Goal: Transaction & Acquisition: Obtain resource

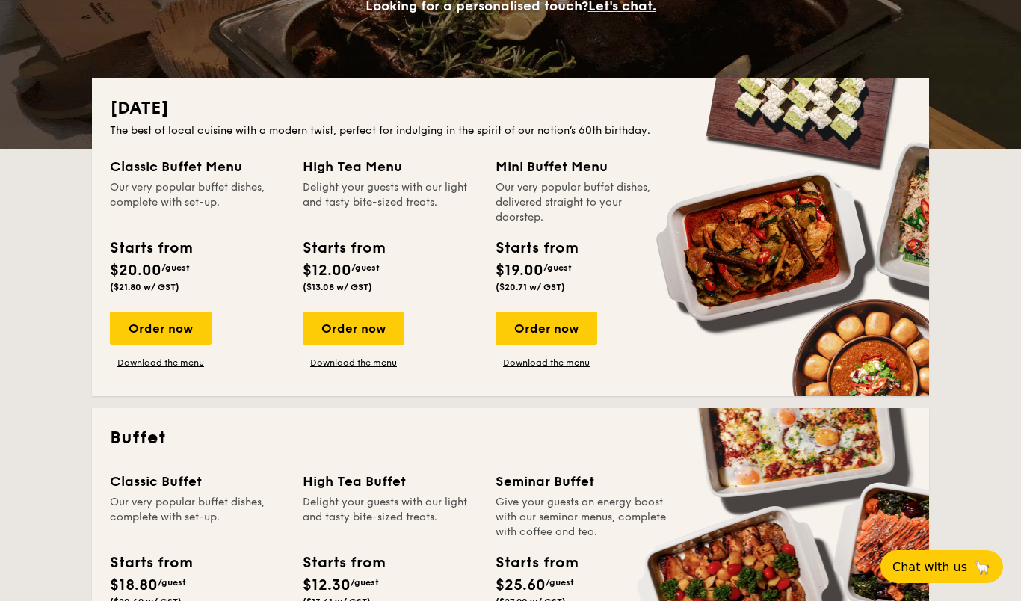
scroll to position [269, 0]
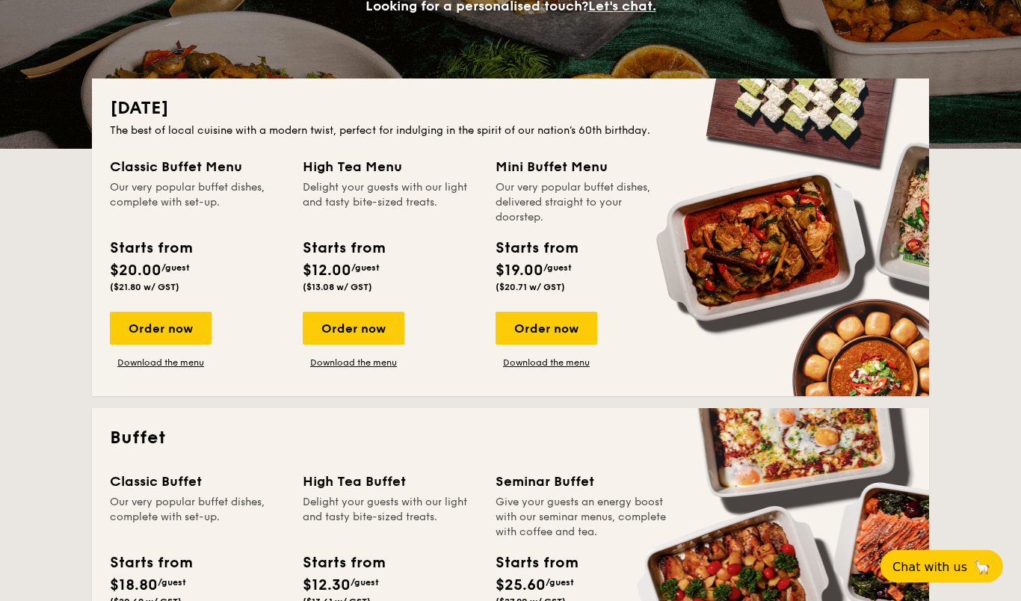
click at [158, 325] on div "Order now" at bounding box center [161, 329] width 102 height 33
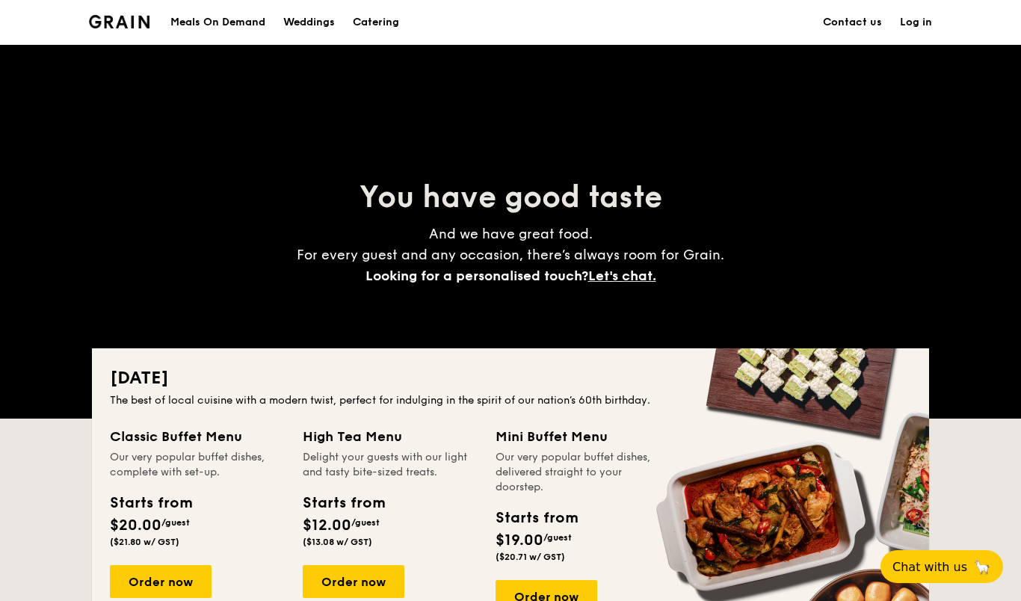
scroll to position [335, 0]
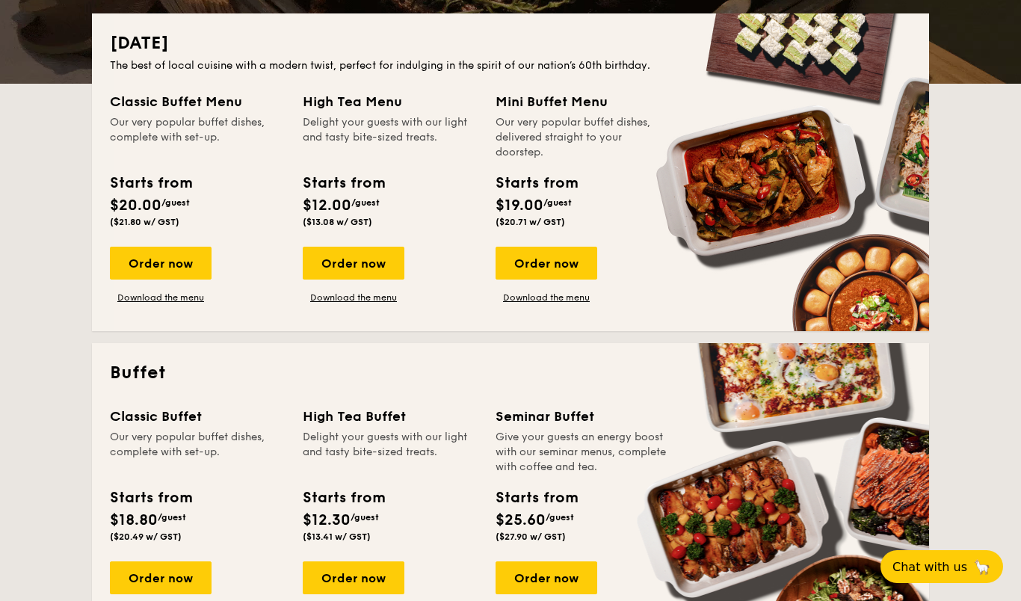
click at [558, 574] on div "Order now" at bounding box center [547, 578] width 102 height 33
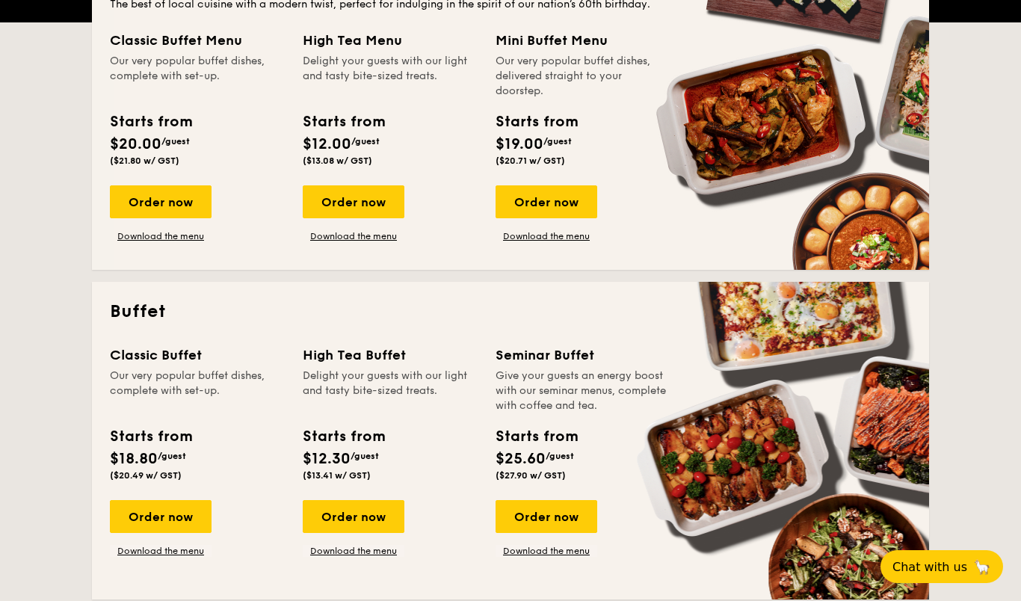
scroll to position [399, 0]
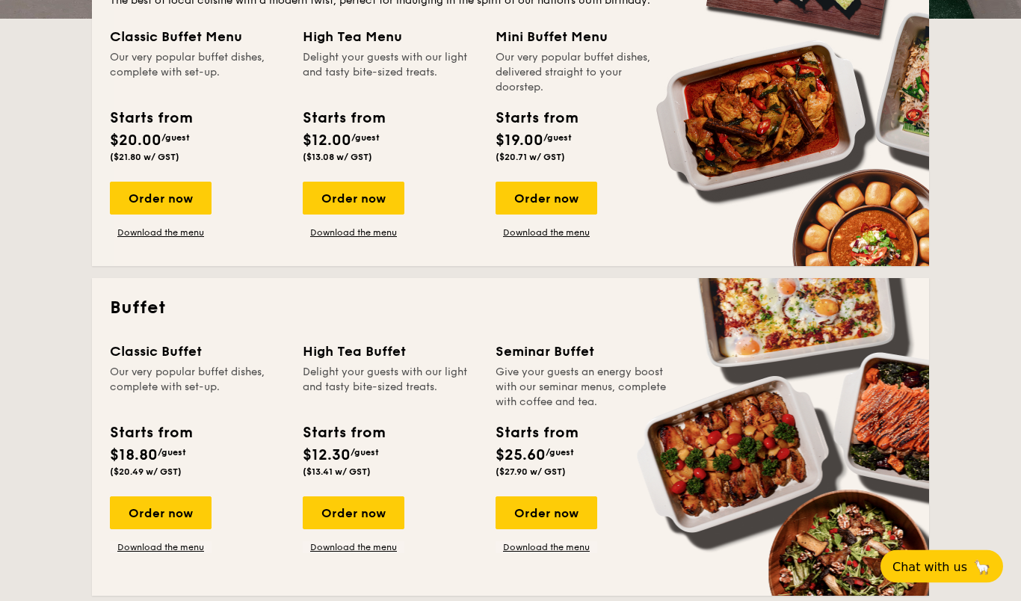
click at [172, 185] on div "Order now" at bounding box center [161, 198] width 102 height 33
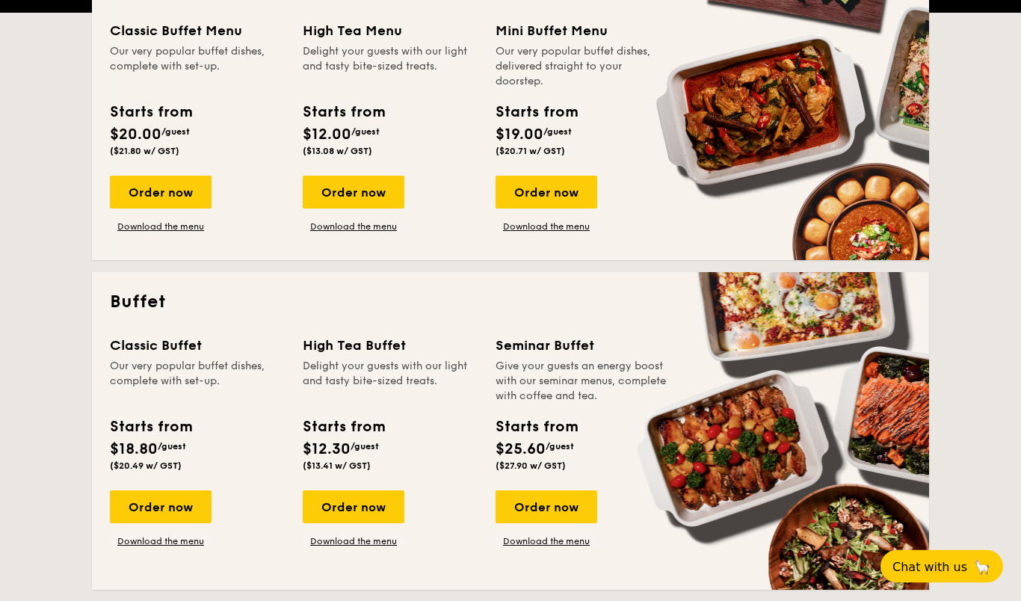
scroll to position [408, 0]
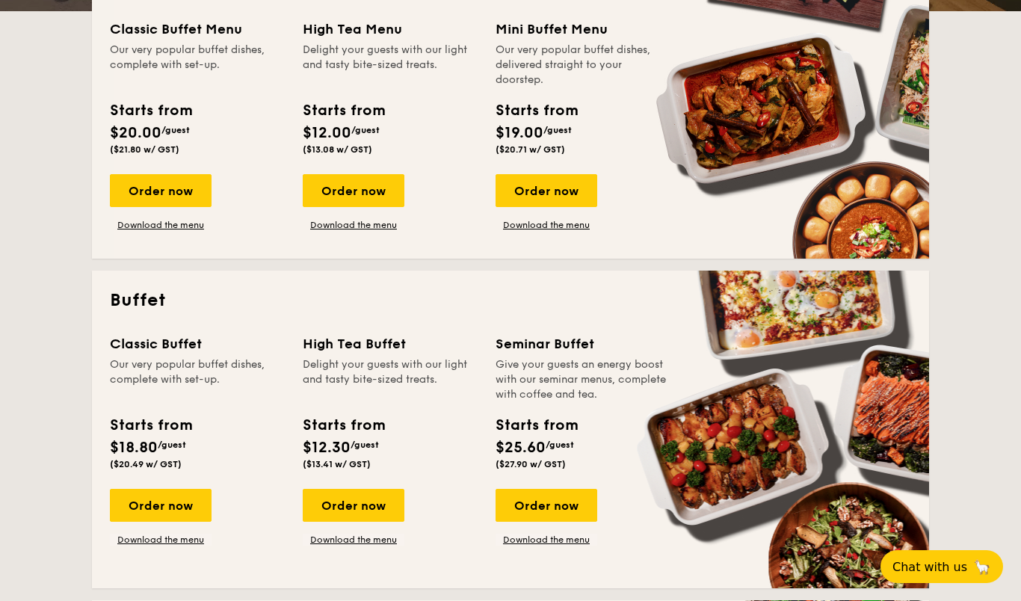
click at [170, 495] on div "Order now" at bounding box center [161, 505] width 102 height 33
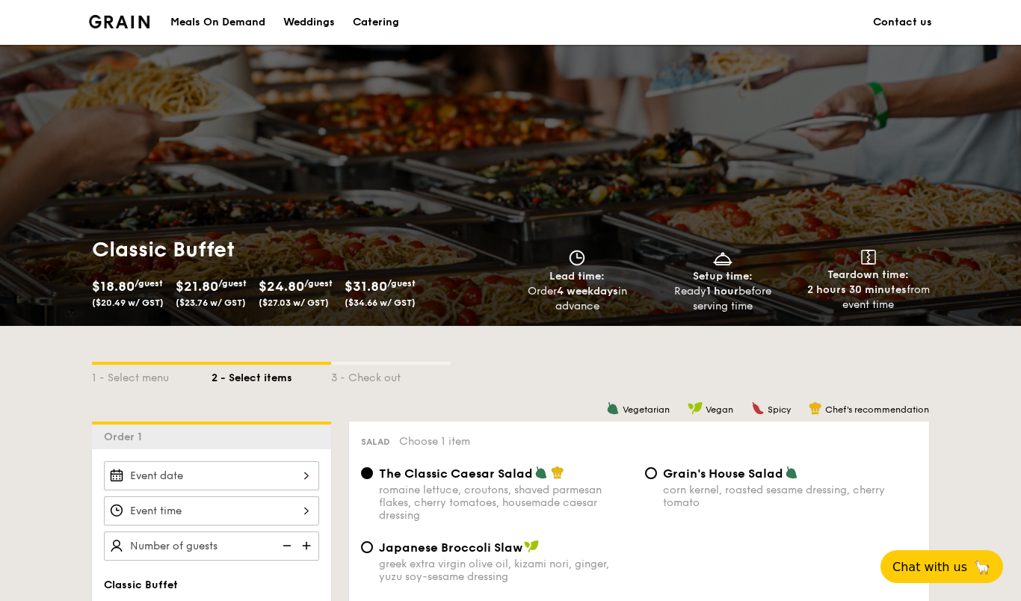
click at [392, 31] on div "Catering" at bounding box center [376, 22] width 46 height 45
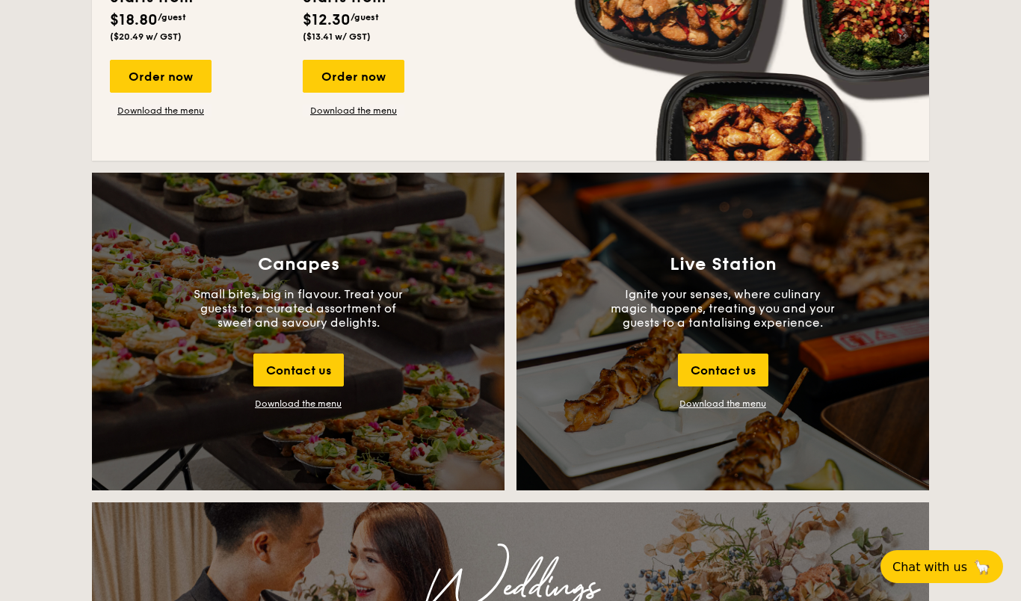
scroll to position [1493, 0]
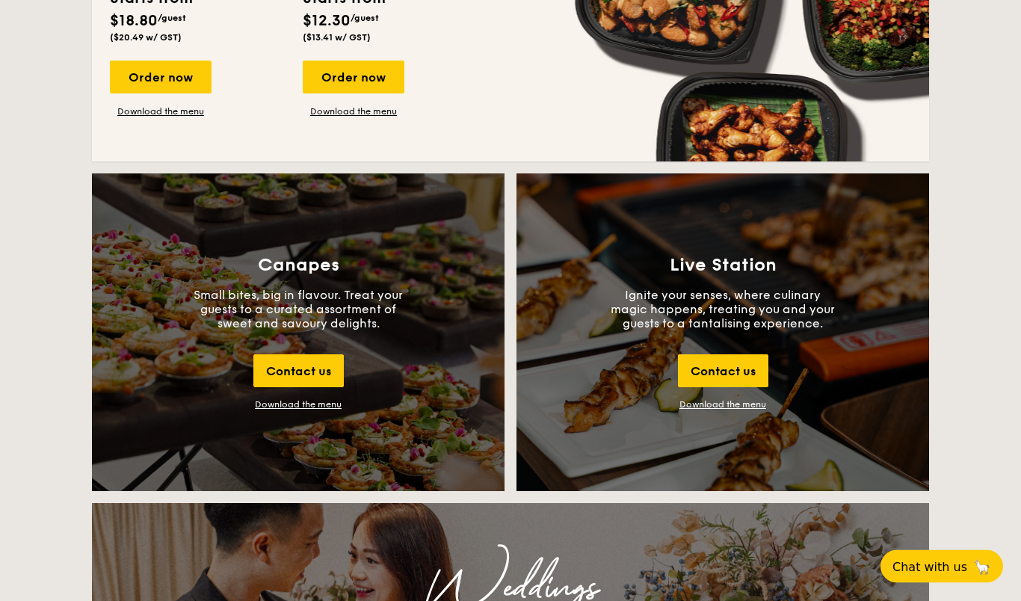
click at [319, 375] on div "Contact us" at bounding box center [298, 371] width 90 height 33
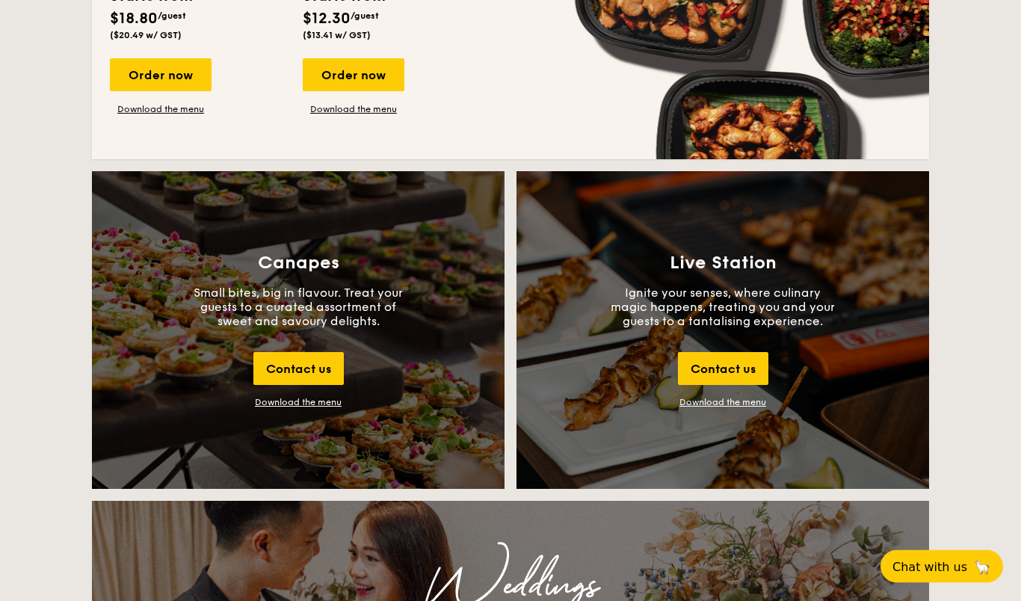
scroll to position [1408, 0]
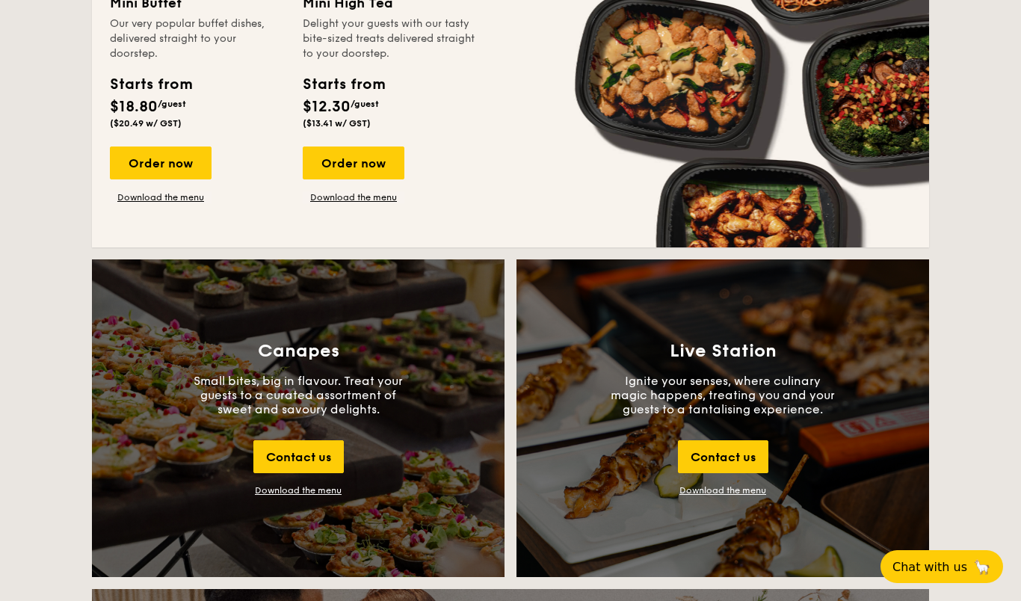
click at [298, 496] on div "Download the menu" at bounding box center [298, 490] width 87 height 10
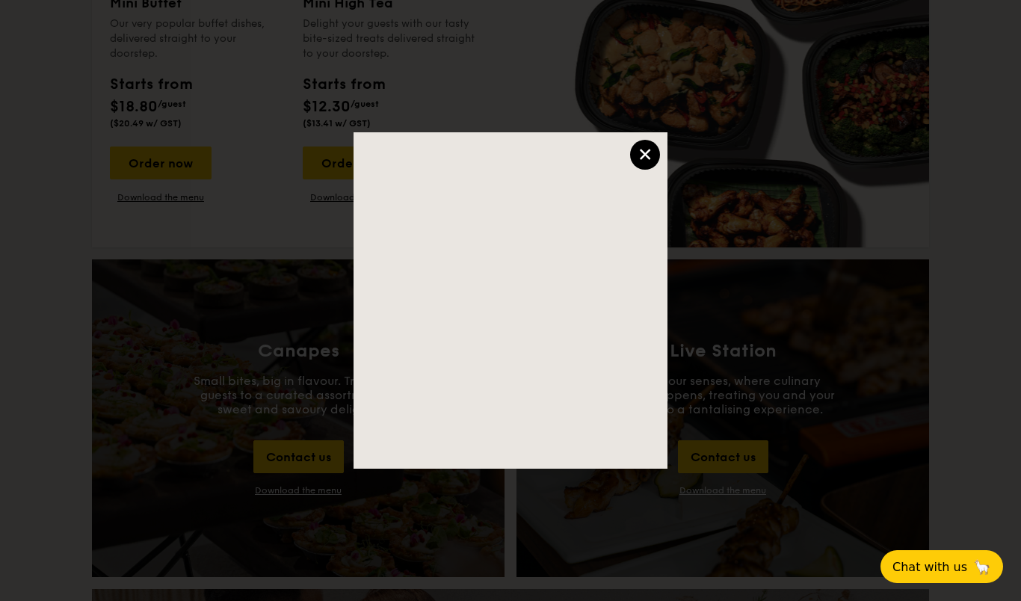
click at [637, 170] on div "×" at bounding box center [645, 155] width 30 height 30
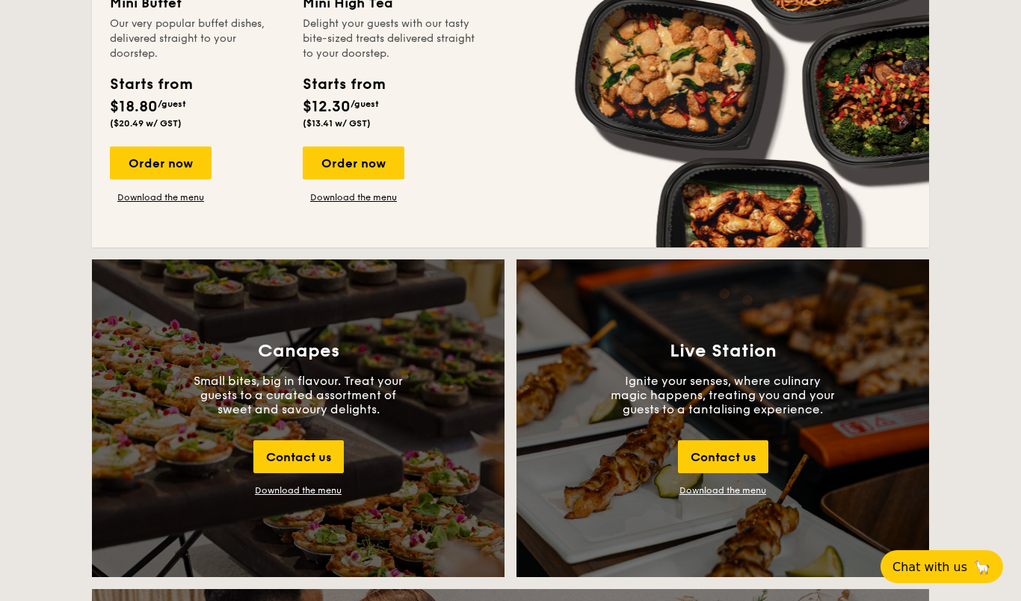
click at [726, 487] on link "Download the menu" at bounding box center [723, 490] width 87 height 10
